Goal: Information Seeking & Learning: Find specific fact

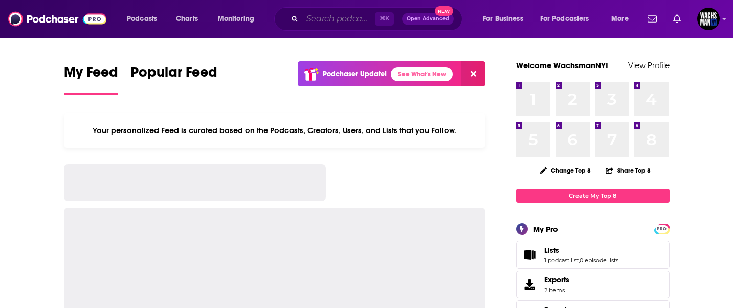
click at [336, 19] on input "Search podcasts, credits, & more..." at bounding box center [338, 19] width 73 height 16
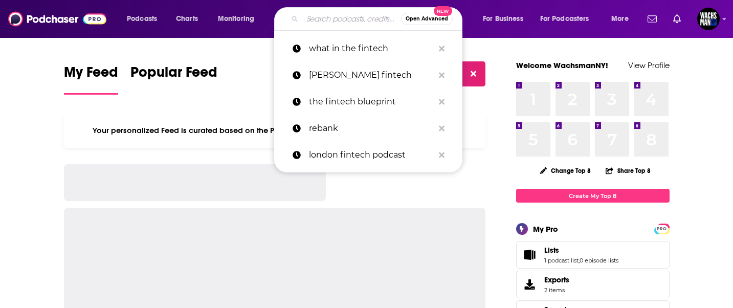
paste input "Beyond the Blockchain [PERSON_NAME]"
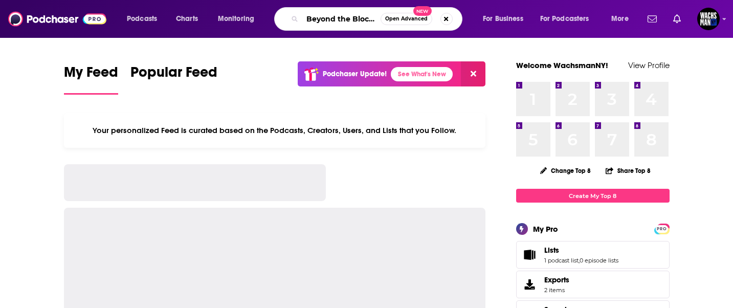
scroll to position [0, 65]
type input "Beyond the Blockchain [PERSON_NAME]"
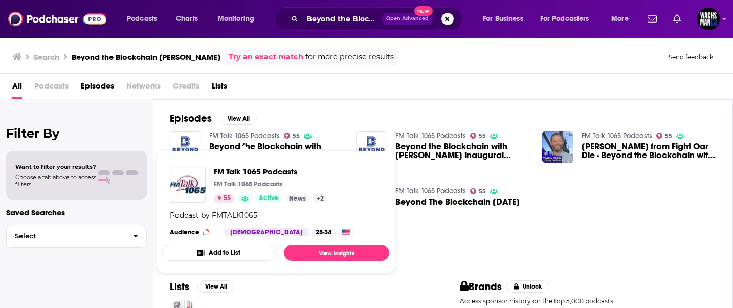
click at [249, 136] on link "FM Talk 1065 Podcasts" at bounding box center [244, 135] width 71 height 9
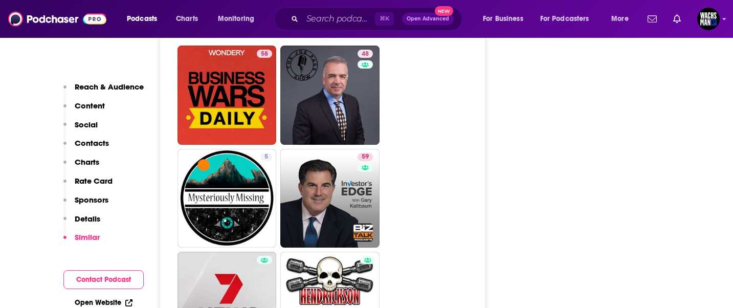
scroll to position [1680, 0]
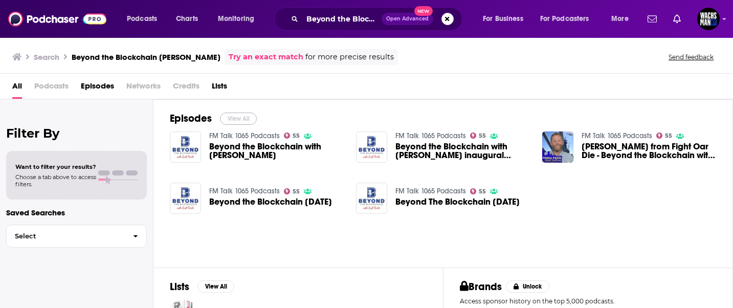
click at [235, 122] on button "View All" at bounding box center [238, 118] width 37 height 12
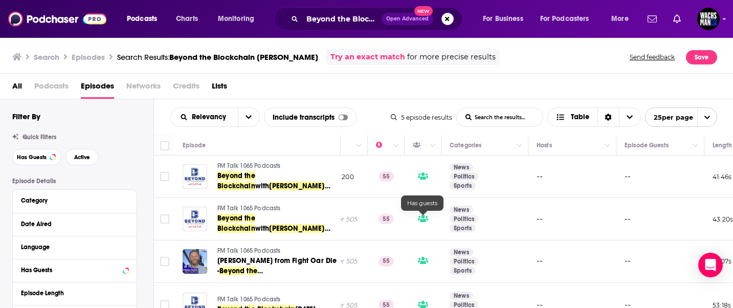
scroll to position [0, 363]
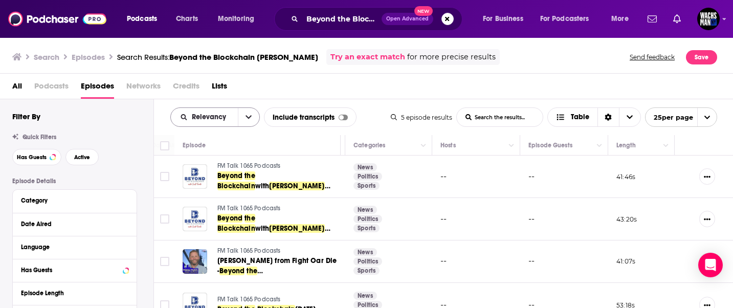
click at [249, 120] on icon "open menu" at bounding box center [248, 117] width 6 height 7
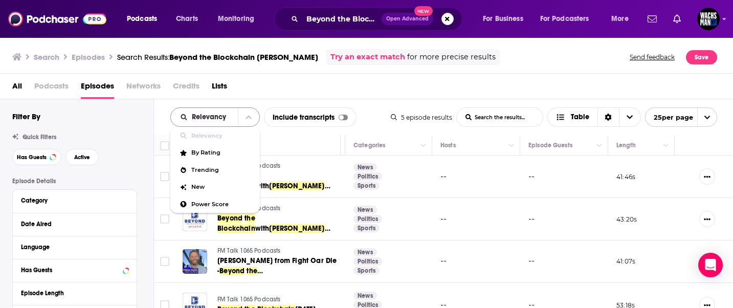
click at [246, 118] on icon "close menu" at bounding box center [248, 118] width 6 height 4
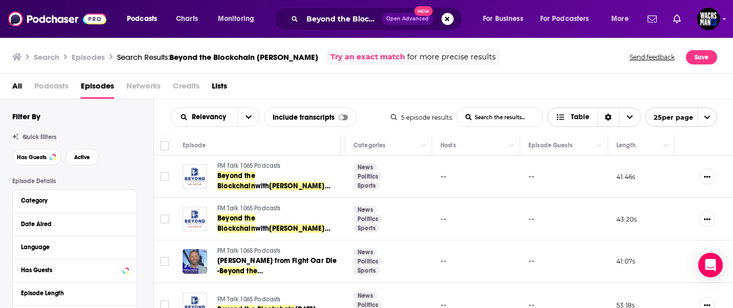
click at [607, 117] on icon "Sort Direction" at bounding box center [607, 117] width 7 height 7
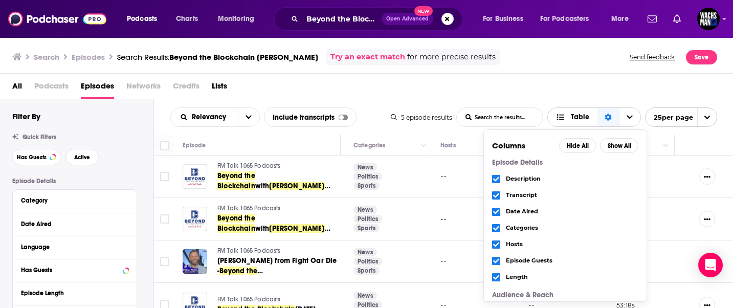
click at [608, 117] on icon "Sort Direction" at bounding box center [607, 117] width 7 height 7
click at [581, 117] on span "Table" at bounding box center [580, 117] width 18 height 7
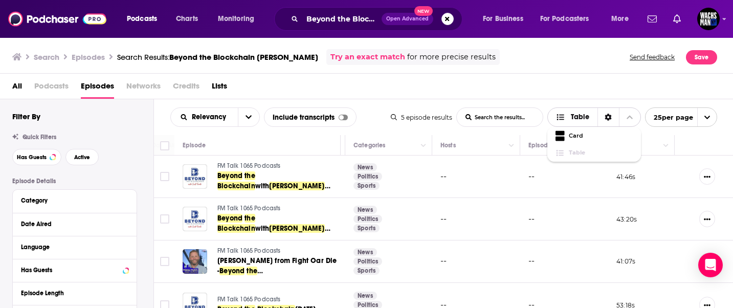
click at [581, 117] on span "Table" at bounding box center [580, 117] width 18 height 7
click at [342, 24] on input "Beyond the Blockchain [PERSON_NAME]" at bounding box center [341, 19] width 79 height 16
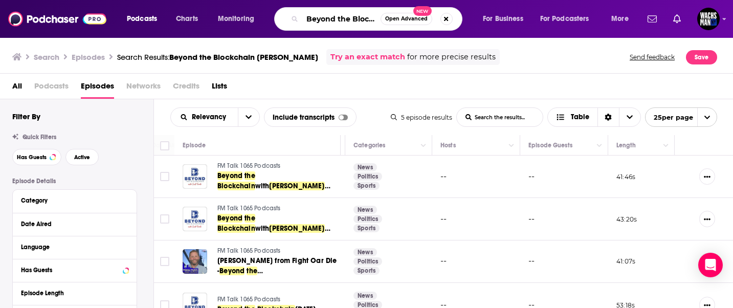
scroll to position [0, 65]
drag, startPoint x: 338, startPoint y: 21, endPoint x: 471, endPoint y: 21, distance: 133.5
click at [471, 21] on div "Podcasts Charts Monitoring Beyond the Blockchain [PERSON_NAME] Open Advanced Ne…" at bounding box center [379, 19] width 518 height 24
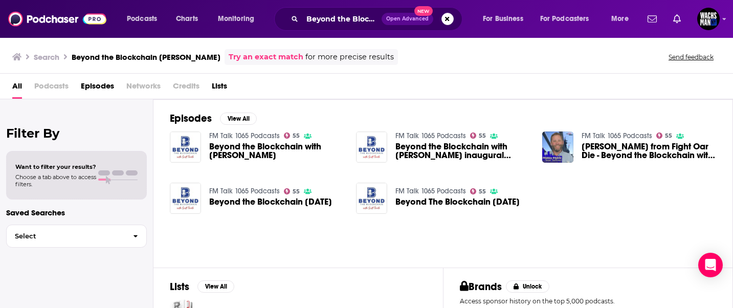
click at [18, 86] on span "All" at bounding box center [17, 88] width 10 height 21
click at [164, 57] on h3 "Beyond the Blockchain [PERSON_NAME]" at bounding box center [146, 57] width 149 height 10
